Goal: Navigation & Orientation: Find specific page/section

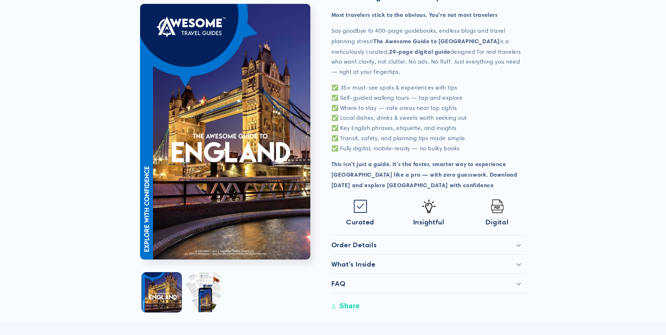
scroll to position [176, 0]
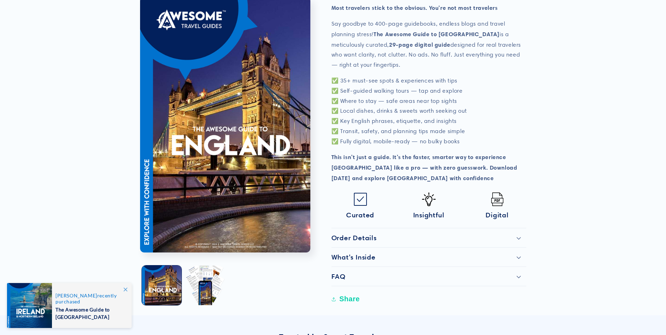
click at [370, 236] on h2 "Order Details" at bounding box center [354, 238] width 45 height 8
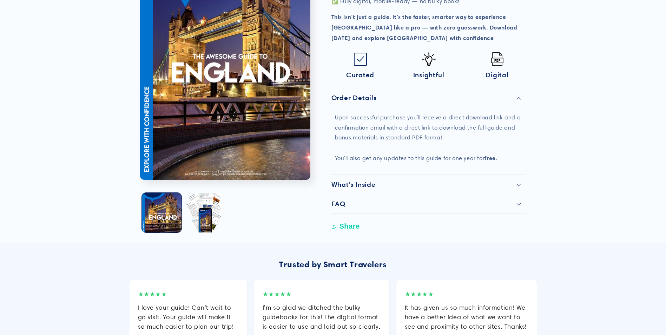
scroll to position [351, 0]
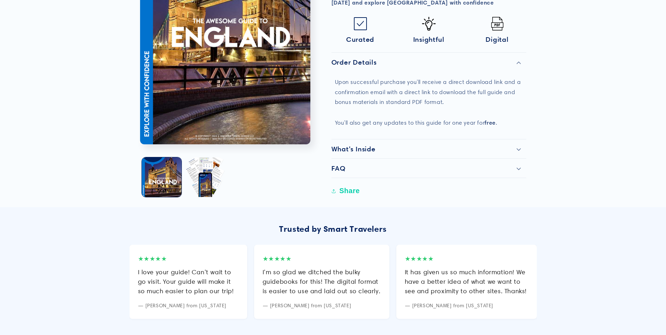
click at [372, 166] on div "FAQ" at bounding box center [429, 168] width 195 height 8
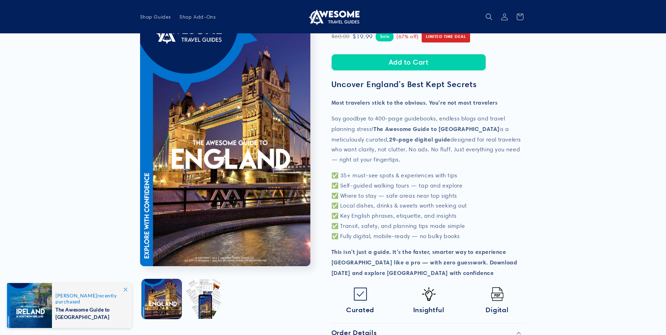
scroll to position [70, 0]
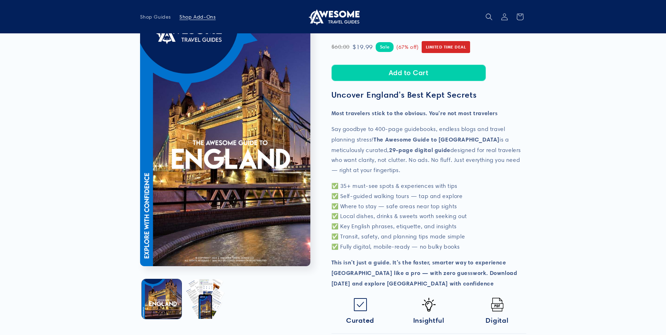
click at [196, 15] on span "Shop Add-Ons" at bounding box center [197, 17] width 36 height 6
